Goal: Task Accomplishment & Management: Manage account settings

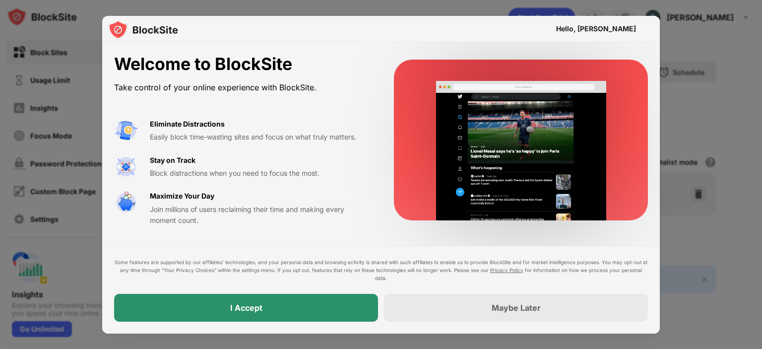
click at [269, 317] on div "I Accept" at bounding box center [246, 308] width 264 height 28
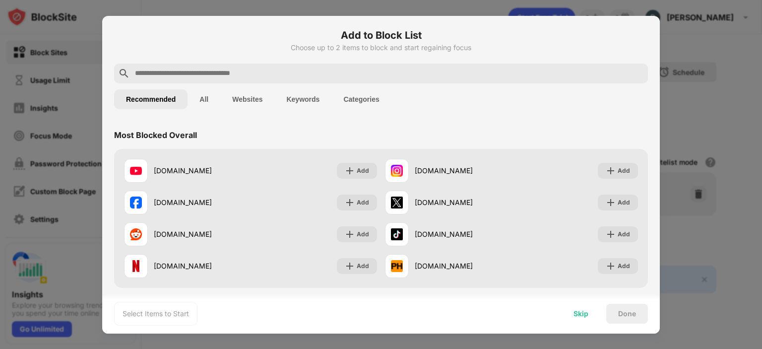
click at [581, 316] on div "Skip" at bounding box center [581, 314] width 15 height 8
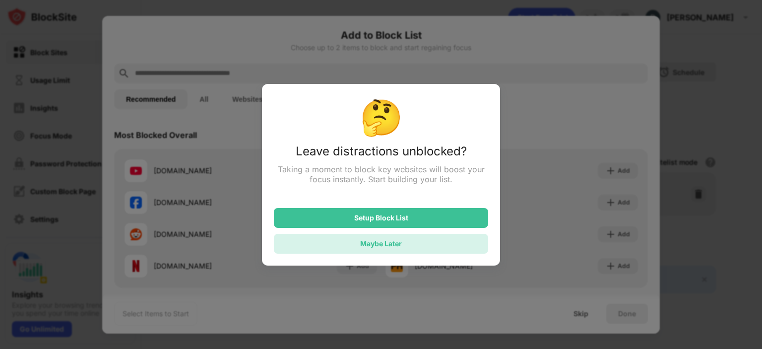
click at [413, 241] on div "Maybe Later" at bounding box center [381, 244] width 214 height 20
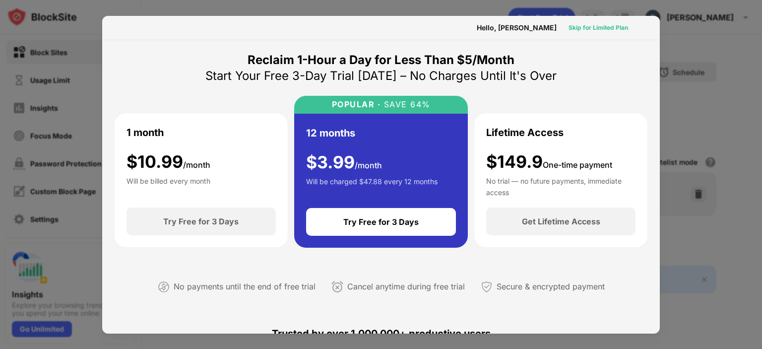
click at [580, 30] on div "Skip for Limited Plan" at bounding box center [599, 28] width 60 height 10
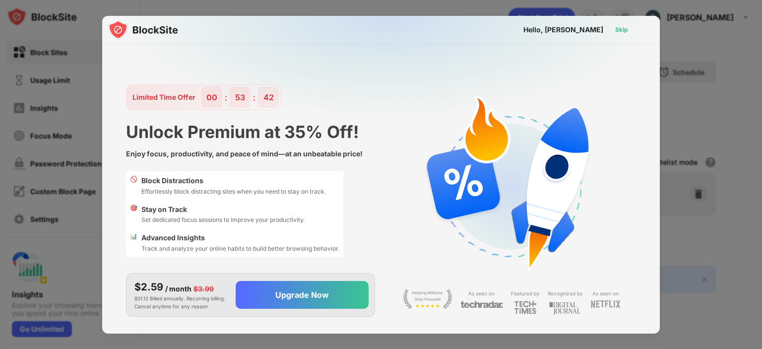
click at [617, 28] on div "Skip" at bounding box center [621, 30] width 13 height 10
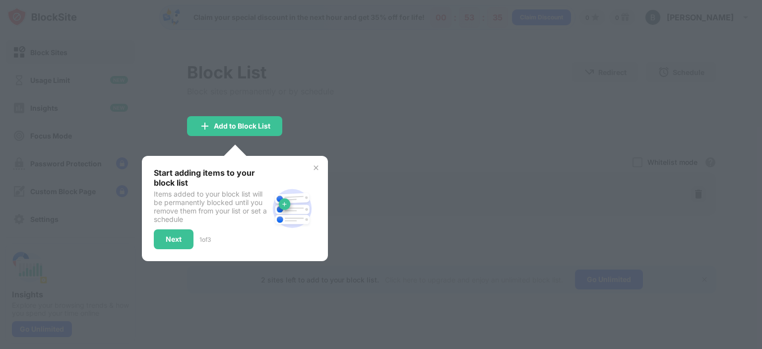
click at [621, 31] on div "Skip" at bounding box center [621, 30] width 13 height 10
click at [620, 32] on div "Skip" at bounding box center [621, 30] width 13 height 10
click at [319, 168] on img at bounding box center [316, 168] width 8 height 8
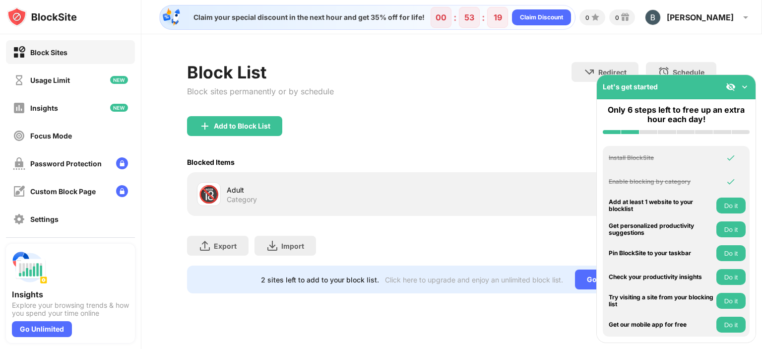
click at [744, 85] on img at bounding box center [745, 87] width 10 height 10
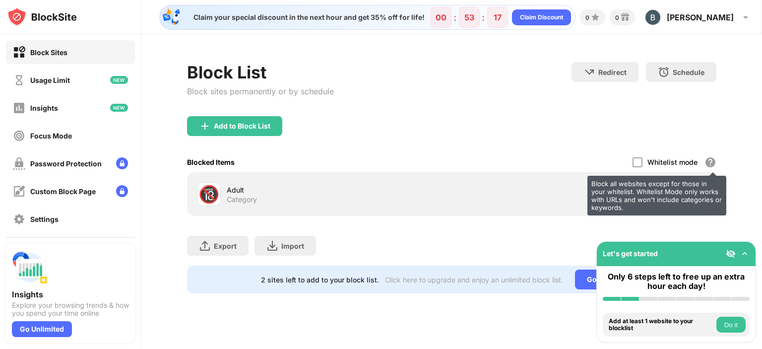
click at [701, 196] on div "Block all websites except for those in your whitelist. Whitelist Mode only work…" at bounding box center [657, 196] width 139 height 40
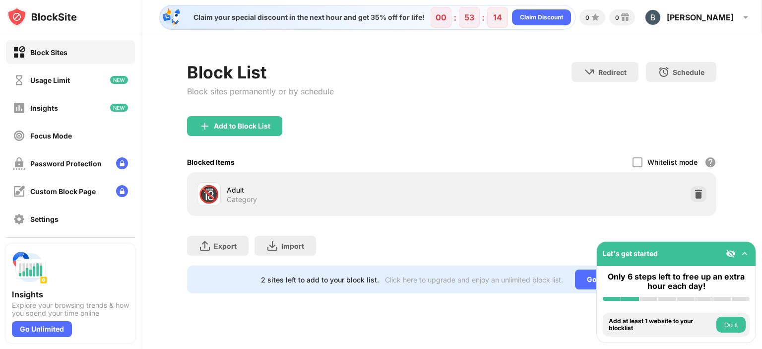
click at [727, 254] on img at bounding box center [731, 254] width 10 height 10
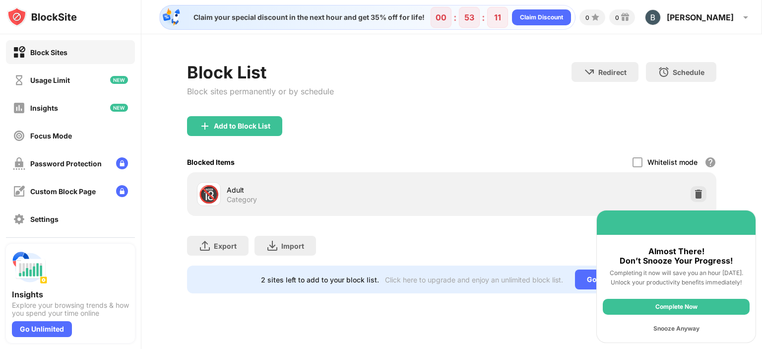
click at [679, 332] on div "Snooze Anyway" at bounding box center [676, 329] width 147 height 16
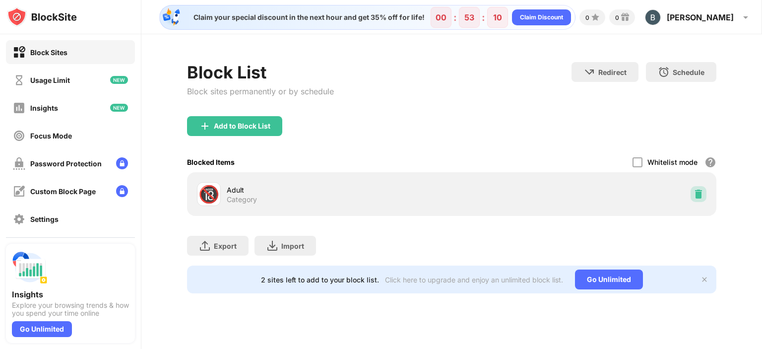
click at [694, 197] on img at bounding box center [699, 194] width 10 height 10
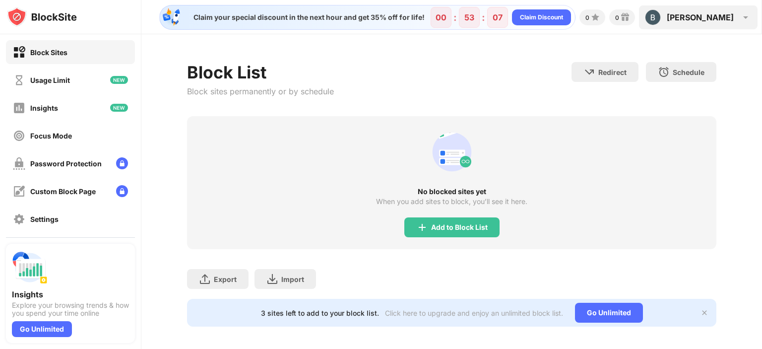
click at [737, 21] on div "[PERSON_NAME] View Account Insights Premium Rewards Settings Support Log Out" at bounding box center [698, 17] width 119 height 24
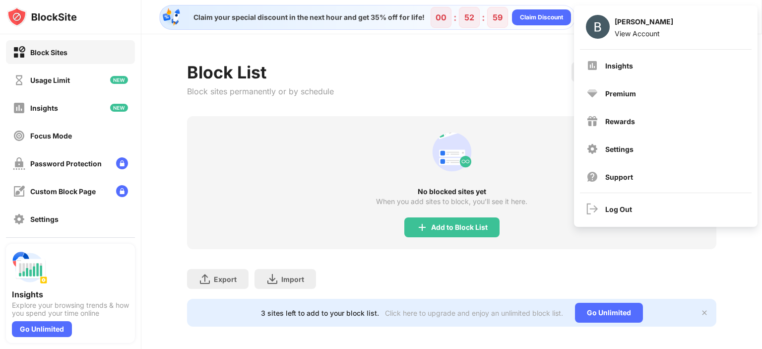
click at [451, 74] on div "Block List Block sites permanently or by schedule Redirect Choose a site to be …" at bounding box center [451, 89] width 529 height 54
